Goal: Book appointment/travel/reservation

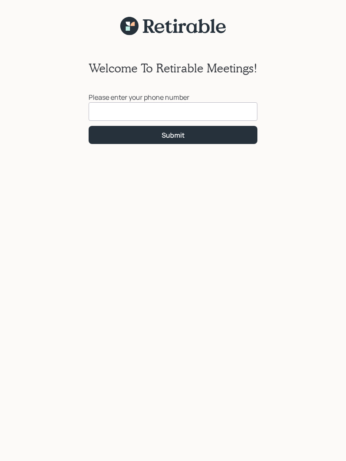
click at [125, 120] on input at bounding box center [172, 111] width 169 height 19
type input "[PHONE_NUMBER]"
click at [209, 139] on button "Submit" at bounding box center [172, 135] width 169 height 18
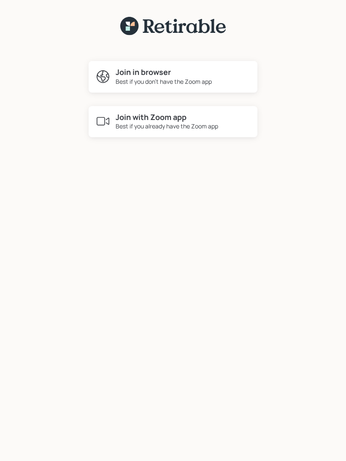
click at [229, 130] on div "Join with Zoom app Best if you already have the Zoom app" at bounding box center [172, 122] width 169 height 32
